Goal: Task Accomplishment & Management: Use online tool/utility

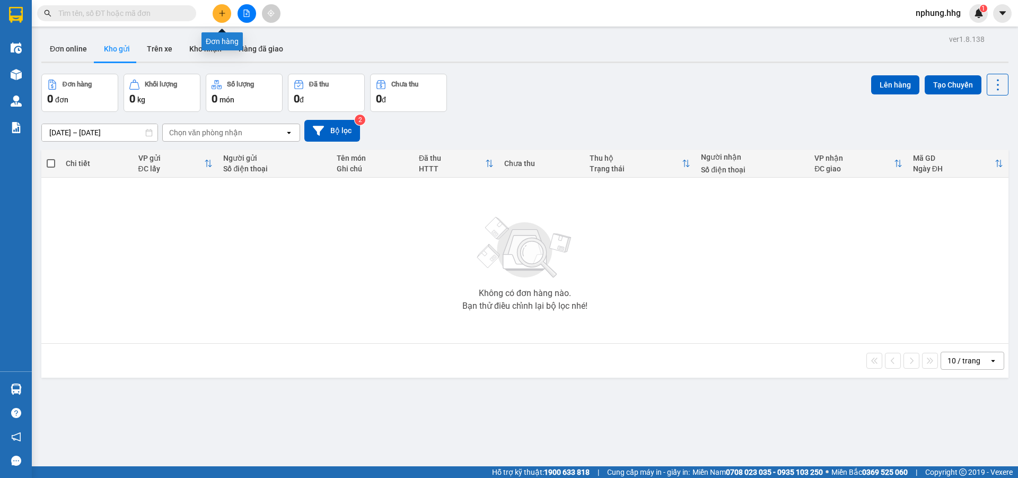
click at [222, 12] on icon "plus" at bounding box center [222, 13] width 1 height 6
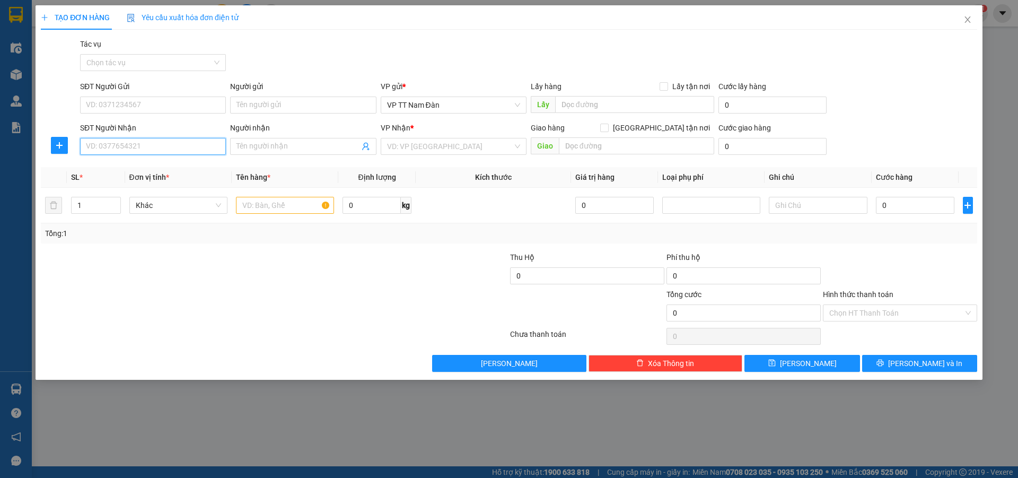
click at [154, 142] on input "SĐT Người Nhận" at bounding box center [153, 146] width 146 height 17
type input "0905627242"
click at [452, 147] on input "search" at bounding box center [450, 146] width 126 height 16
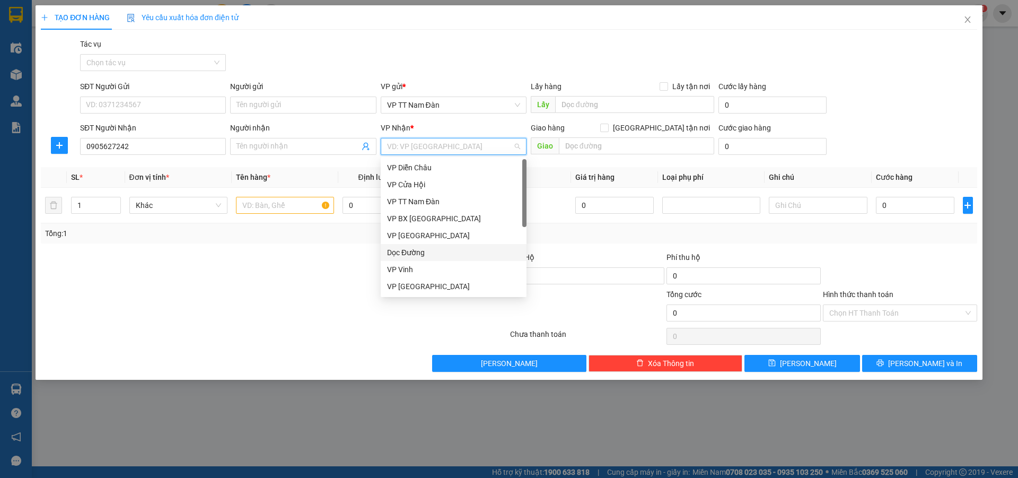
click at [419, 254] on div "Dọc Đường" at bounding box center [453, 253] width 133 height 12
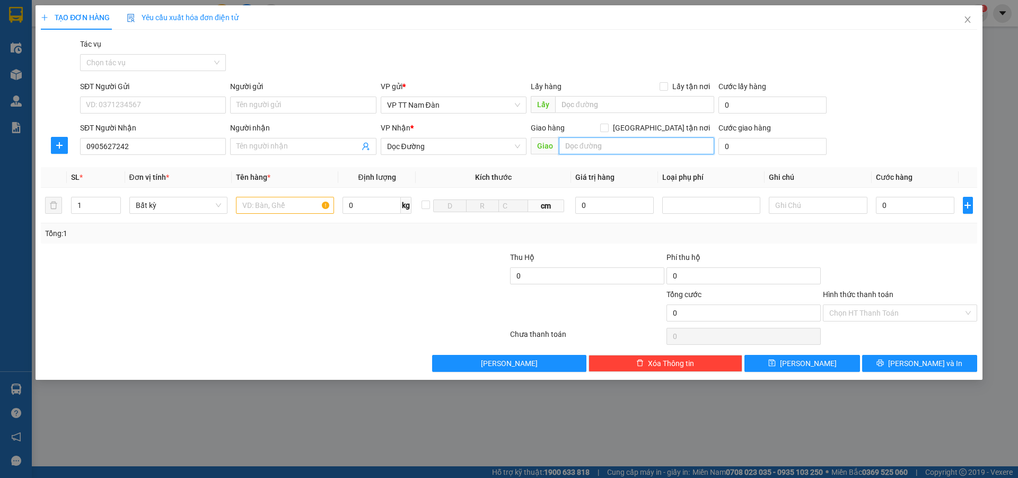
click at [614, 147] on input "text" at bounding box center [636, 145] width 155 height 17
type input "q"
type input "Q.Nam"
type input "2"
click at [115, 203] on icon "up" at bounding box center [115, 203] width 4 height 4
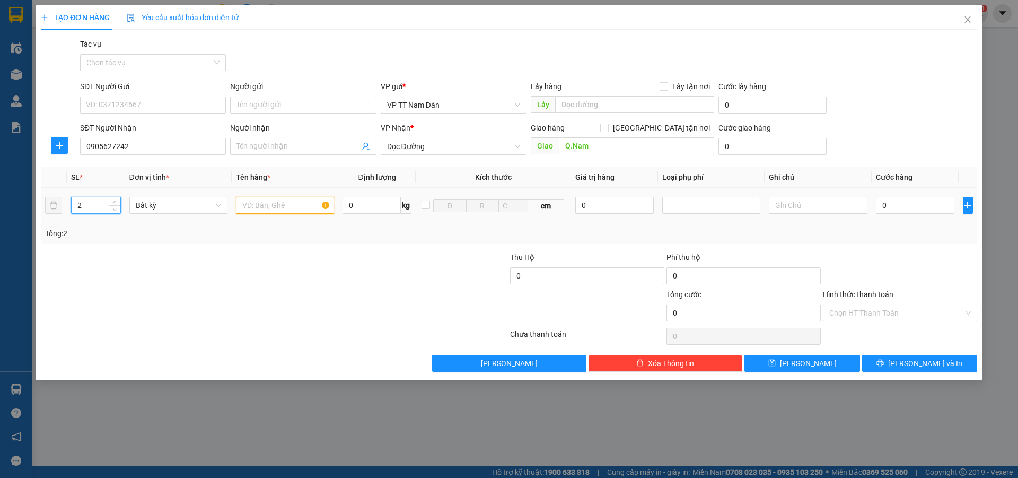
click at [297, 205] on input "text" at bounding box center [285, 205] width 98 height 17
type input "c.t"
click at [893, 204] on input "0" at bounding box center [915, 205] width 79 height 17
type input "1"
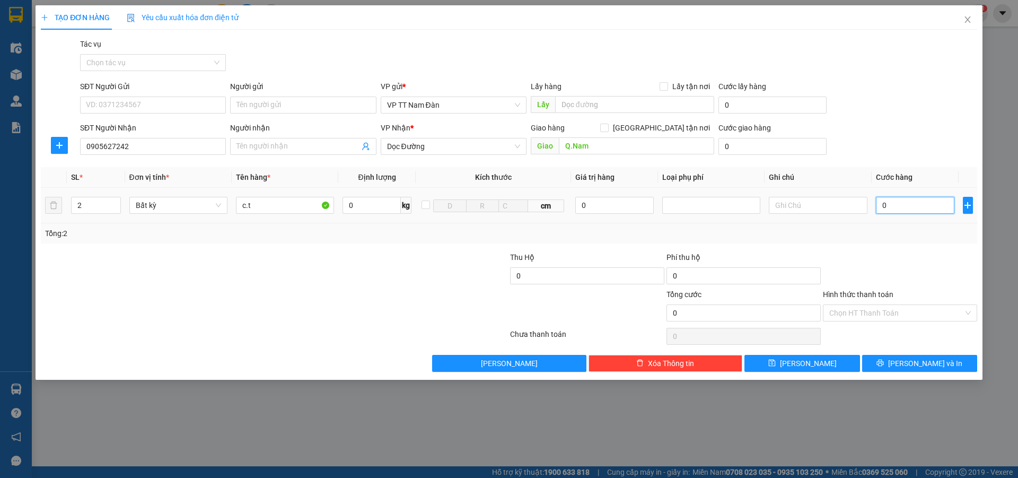
type input "1"
type input "14"
type input "140"
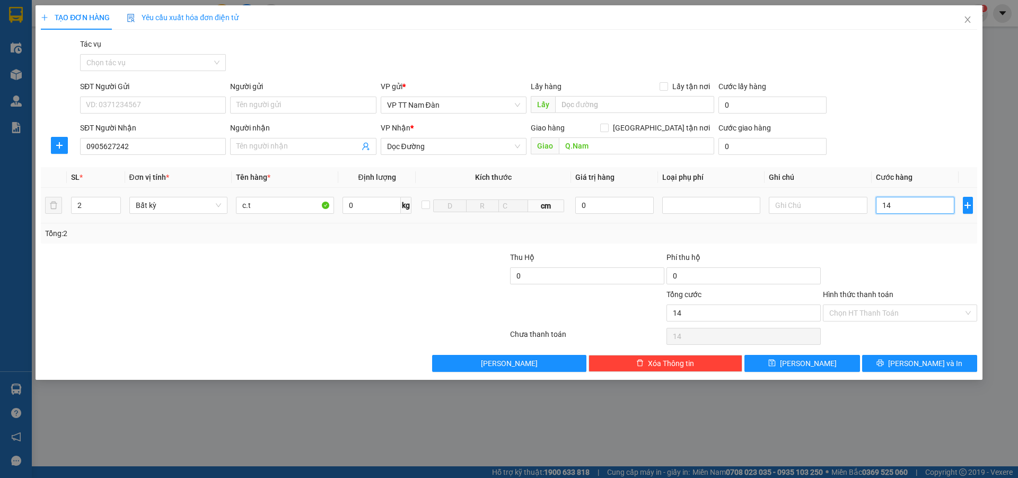
type input "140"
type input "140.000"
click at [864, 312] on input "Hình thức thanh toán" at bounding box center [896, 313] width 134 height 16
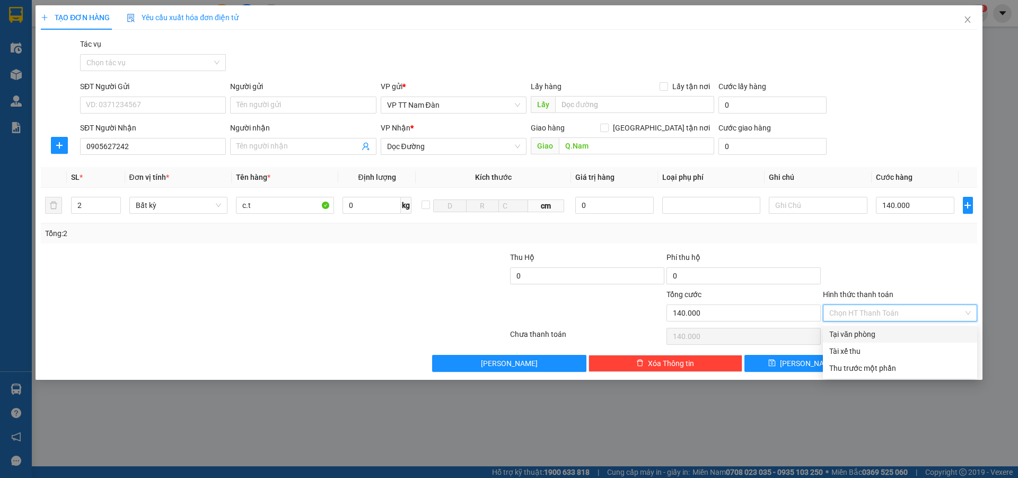
click at [850, 333] on div "Tại văn phòng" at bounding box center [900, 334] width 142 height 12
type input "0"
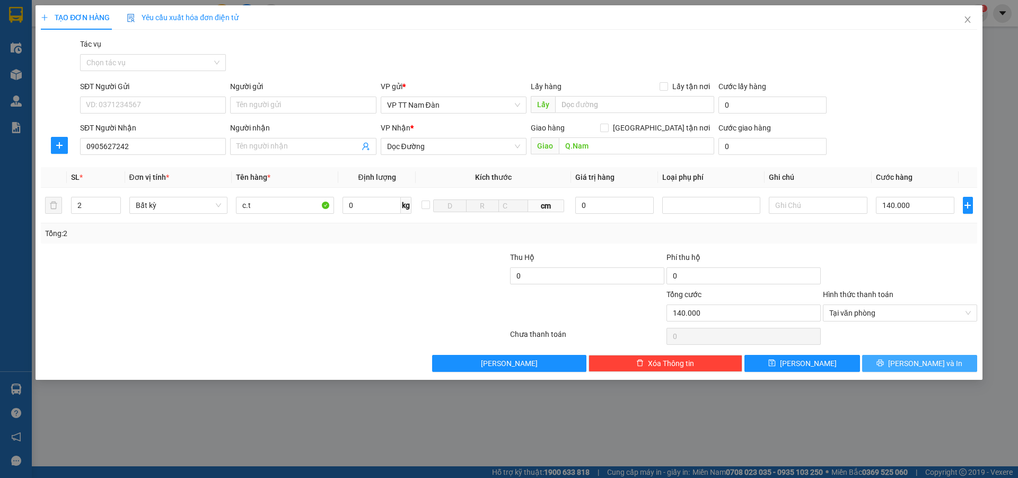
click at [918, 363] on span "[PERSON_NAME] và In" at bounding box center [925, 363] width 74 height 12
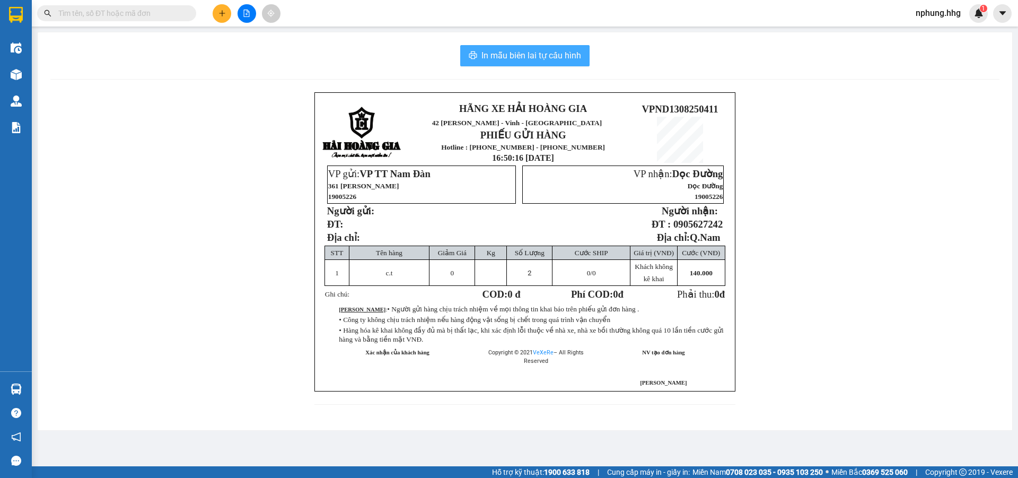
click at [510, 53] on span "In mẫu biên lai tự cấu hình" at bounding box center [531, 55] width 100 height 13
